Goal: Task Accomplishment & Management: Manage account settings

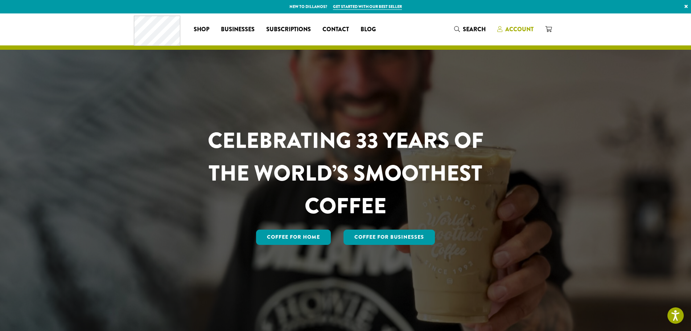
click at [521, 30] on span "Account" at bounding box center [519, 29] width 28 height 8
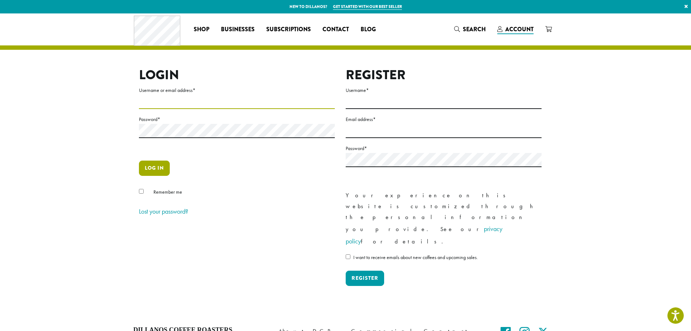
type input "**********"
click at [156, 167] on button "Log in" at bounding box center [154, 167] width 31 height 15
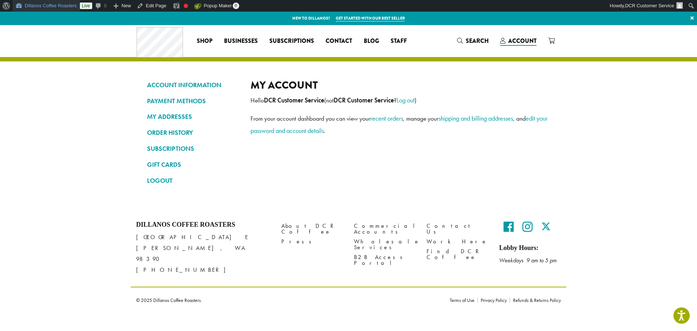
click at [41, 7] on link "Dillanos Coffee Roasters" at bounding box center [46, 6] width 67 height 12
